Goal: Complete application form

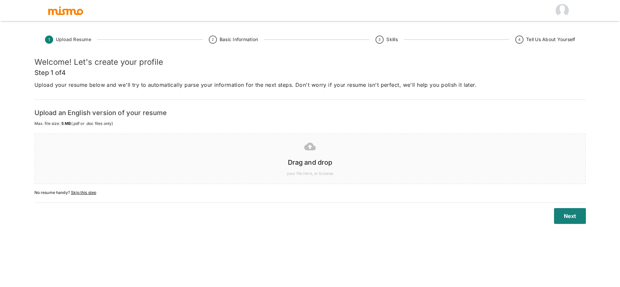
click at [313, 149] on icon at bounding box center [309, 147] width 11 height 8
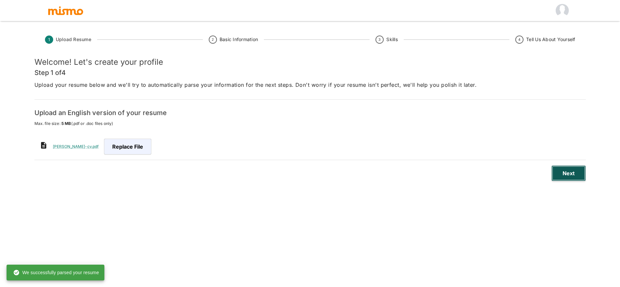
click at [578, 167] on button "Next" at bounding box center [569, 173] width 34 height 16
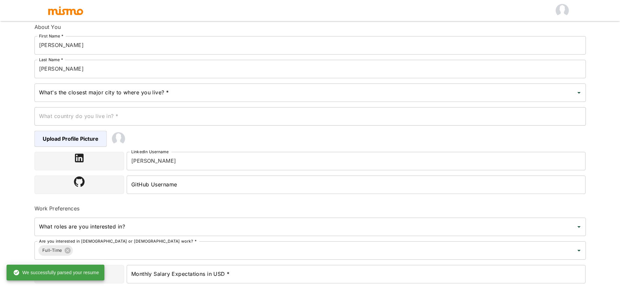
scroll to position [79, 0]
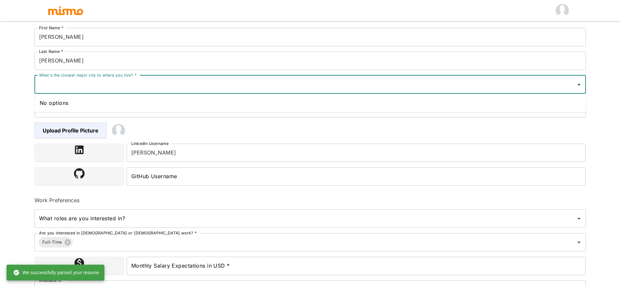
click at [178, 86] on input "What's the closest major city to where you live? *" at bounding box center [305, 84] width 536 height 12
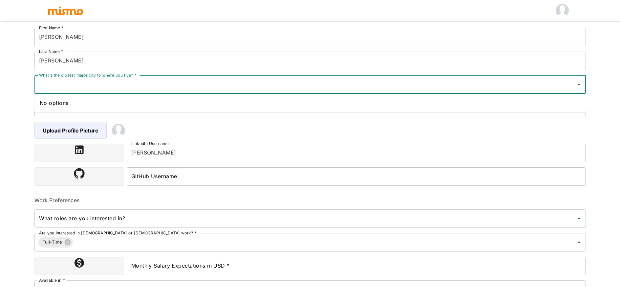
click at [335, 125] on div "Upload Profile Picture" at bounding box center [305, 125] width 562 height 26
click at [269, 88] on input "What's the closest major city to where you live? *" at bounding box center [305, 84] width 536 height 12
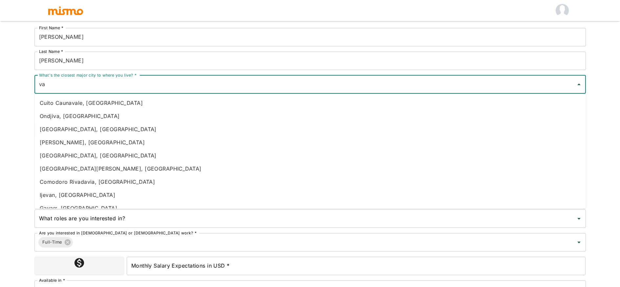
type input "v"
click at [110, 158] on li "Goiania, [GEOGRAPHIC_DATA]" at bounding box center [310, 155] width 552 height 13
type input "Goiania, [GEOGRAPHIC_DATA]"
type input "[GEOGRAPHIC_DATA]"
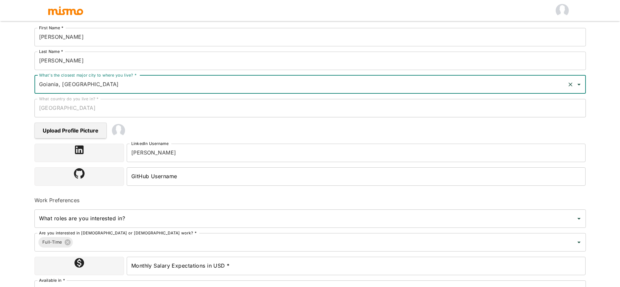
type input "Goiania, [GEOGRAPHIC_DATA]"
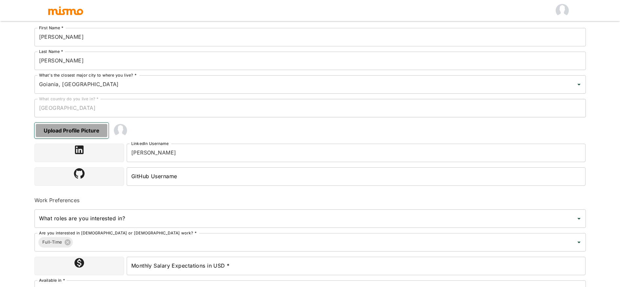
click at [72, 127] on span "Upload Profile Picture" at bounding box center [71, 130] width 74 height 16
click at [0, 0] on input "Upload Profile Picture" at bounding box center [0, 0] width 0 height 0
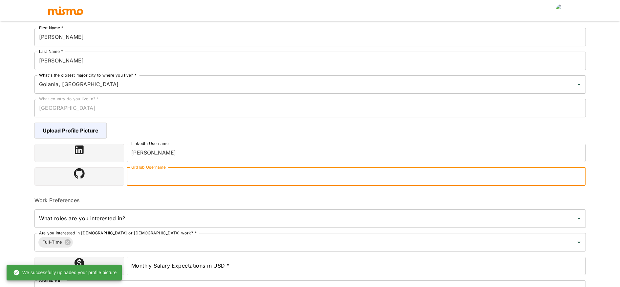
click at [183, 179] on input "GitHub Username" at bounding box center [356, 176] width 459 height 18
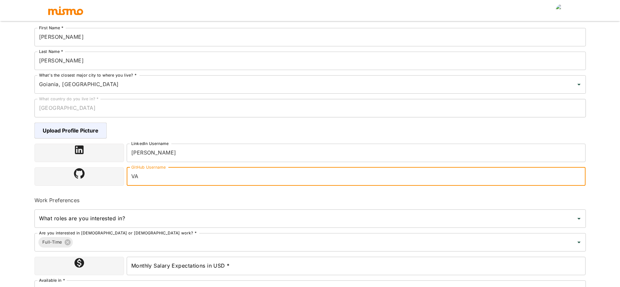
type input "V"
type input "[PERSON_NAME]"
click at [145, 220] on input "What roles are you interested in?" at bounding box center [305, 218] width 536 height 12
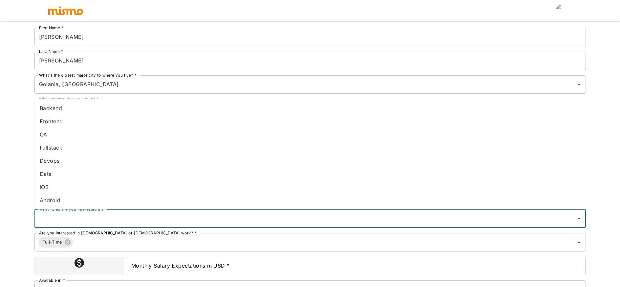
click at [72, 106] on li "Backend" at bounding box center [310, 107] width 552 height 13
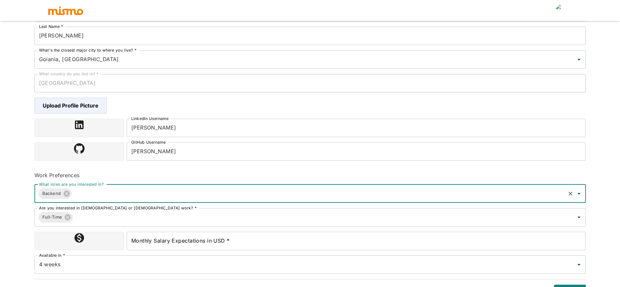
scroll to position [117, 0]
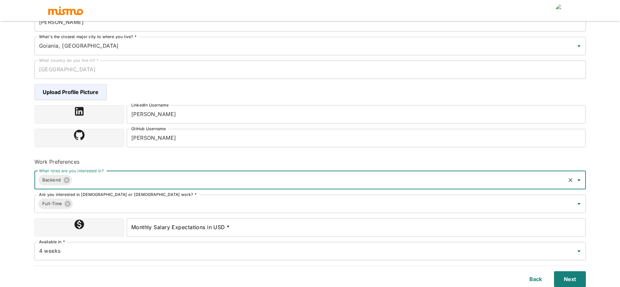
click at [217, 226] on input "Monthly Salary Expectations in USD *" at bounding box center [356, 227] width 459 height 18
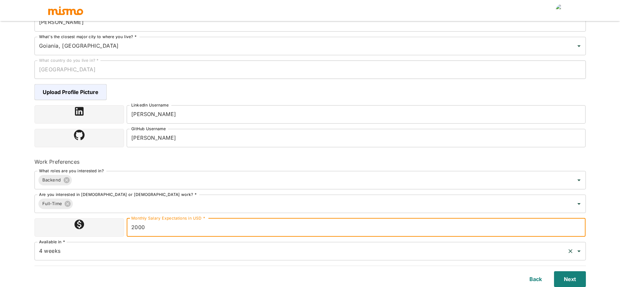
type input "2000"
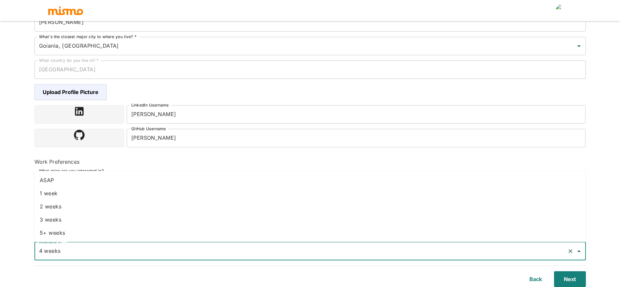
click at [234, 254] on input "4 weeks" at bounding box center [300, 251] width 527 height 12
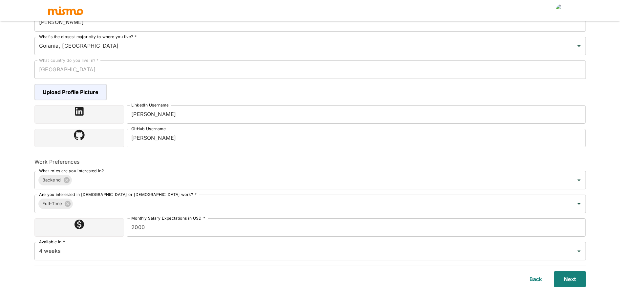
click at [116, 269] on div "Back Next" at bounding box center [307, 275] width 560 height 24
click at [576, 279] on button "Next" at bounding box center [569, 279] width 34 height 16
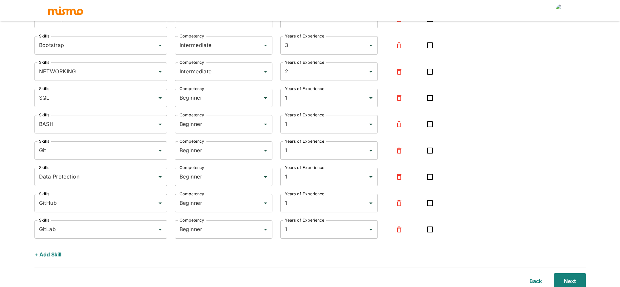
scroll to position [455, 0]
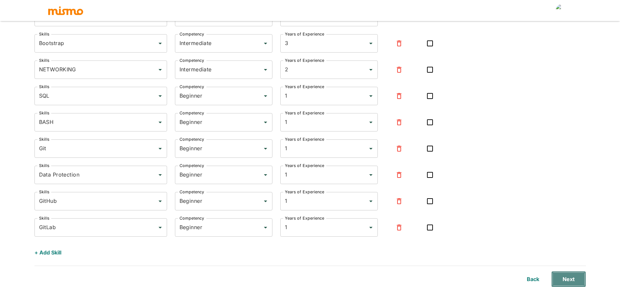
click at [574, 280] on button "Next" at bounding box center [569, 279] width 34 height 16
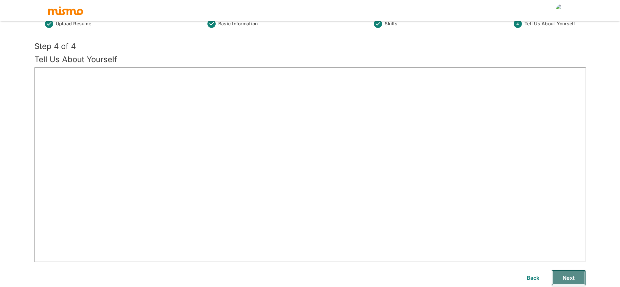
click at [566, 281] on button "Next" at bounding box center [569, 278] width 34 height 16
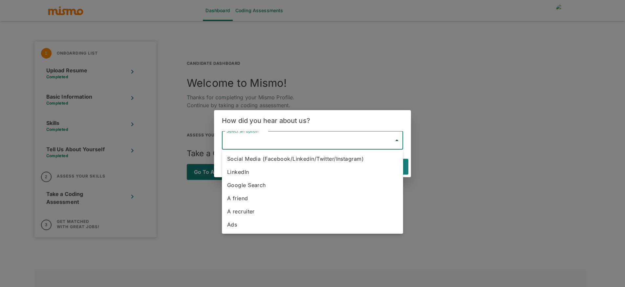
click at [363, 140] on body "Dashboard Coding Assessments 1 Onboarding List Upload Resume Completed Basic In…" at bounding box center [312, 151] width 625 height 302
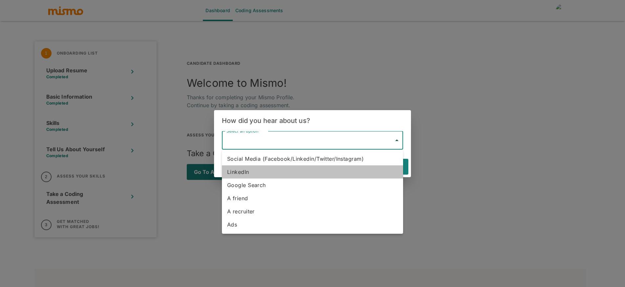
click at [254, 171] on li "LinkedIn" at bounding box center [312, 171] width 181 height 13
type input "Linkedin"
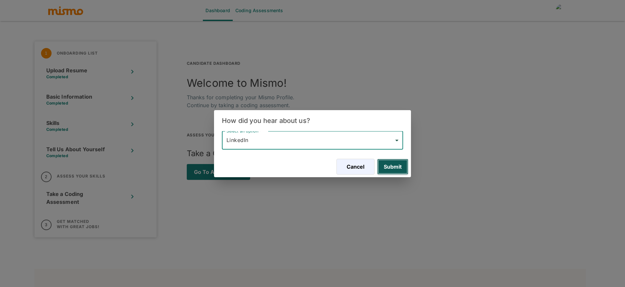
click at [396, 165] on button "Submit" at bounding box center [392, 167] width 31 height 16
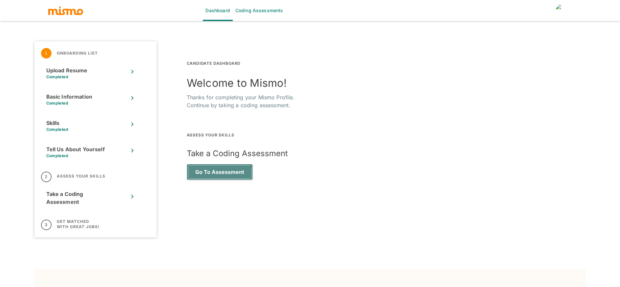
click at [213, 174] on button "Go to Assessment" at bounding box center [220, 172] width 66 height 16
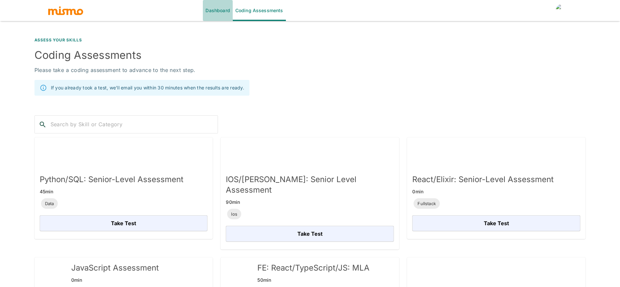
click at [213, 2] on link "Dashboard" at bounding box center [218, 10] width 30 height 21
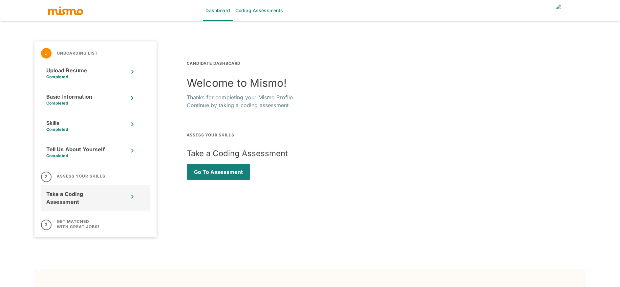
click at [81, 198] on div "Take a Coding Assessment" at bounding box center [70, 198] width 49 height 16
